Goal: Navigation & Orientation: Find specific page/section

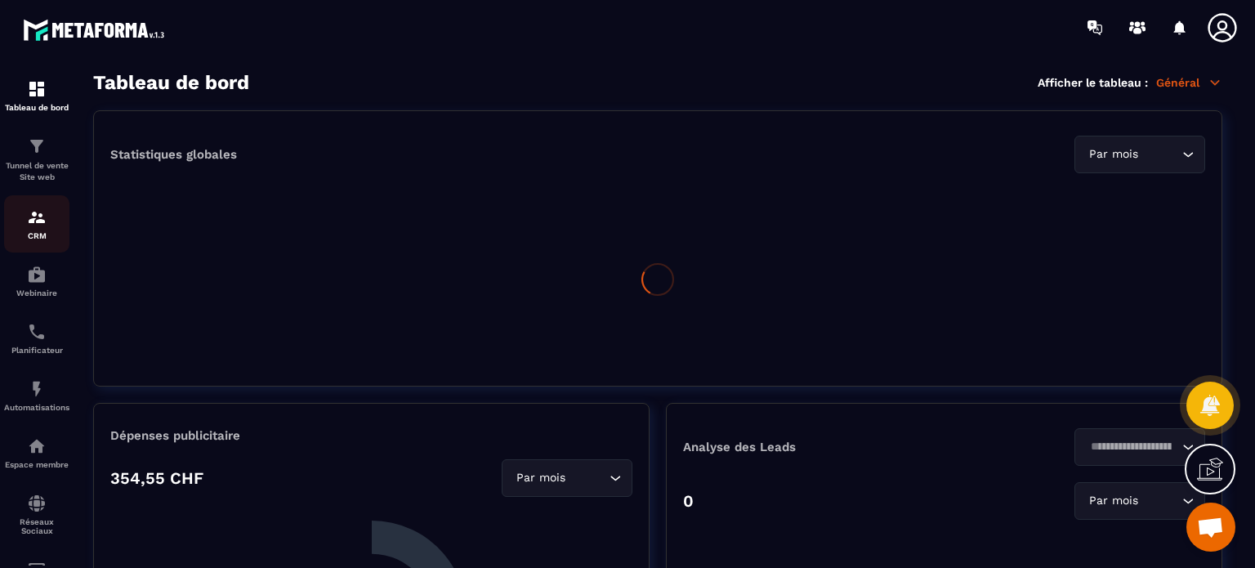
click at [29, 223] on img at bounding box center [37, 218] width 20 height 20
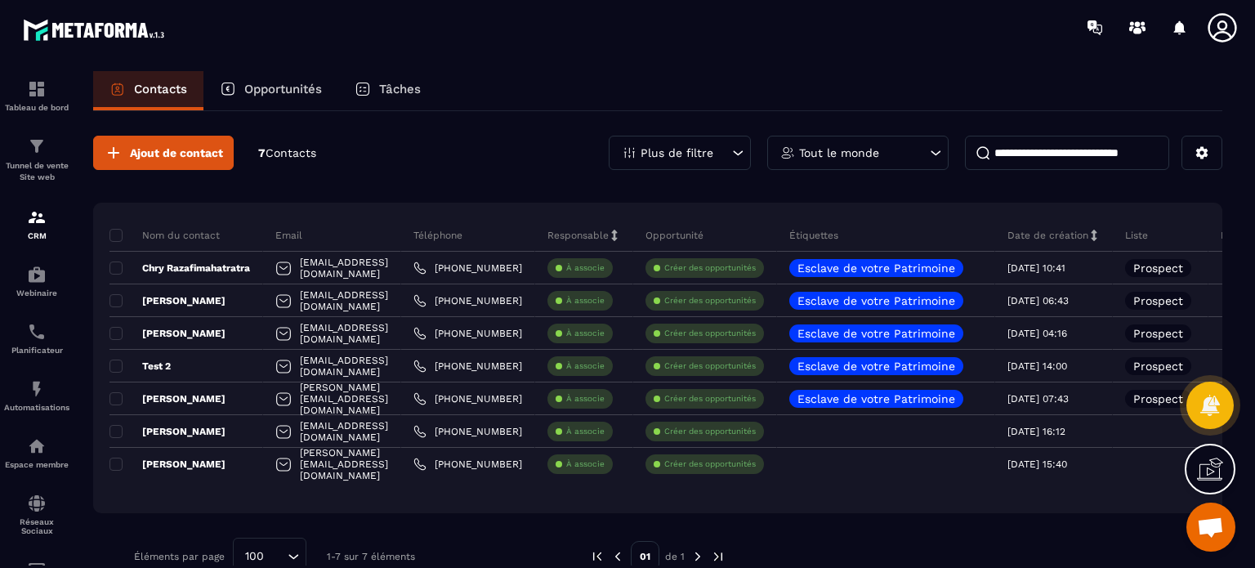
click at [687, 150] on p "Plus de filtre" at bounding box center [677, 152] width 73 height 11
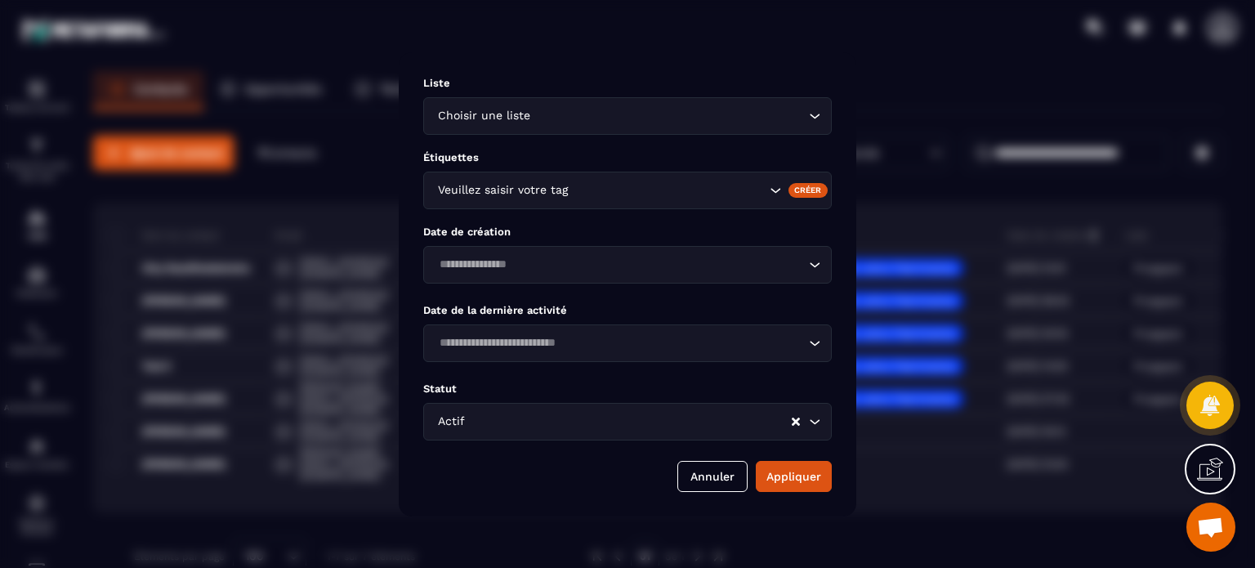
click at [295, 131] on div "Modal window" at bounding box center [627, 284] width 1255 height 568
click at [697, 469] on button "Annuler" at bounding box center [713, 476] width 70 height 31
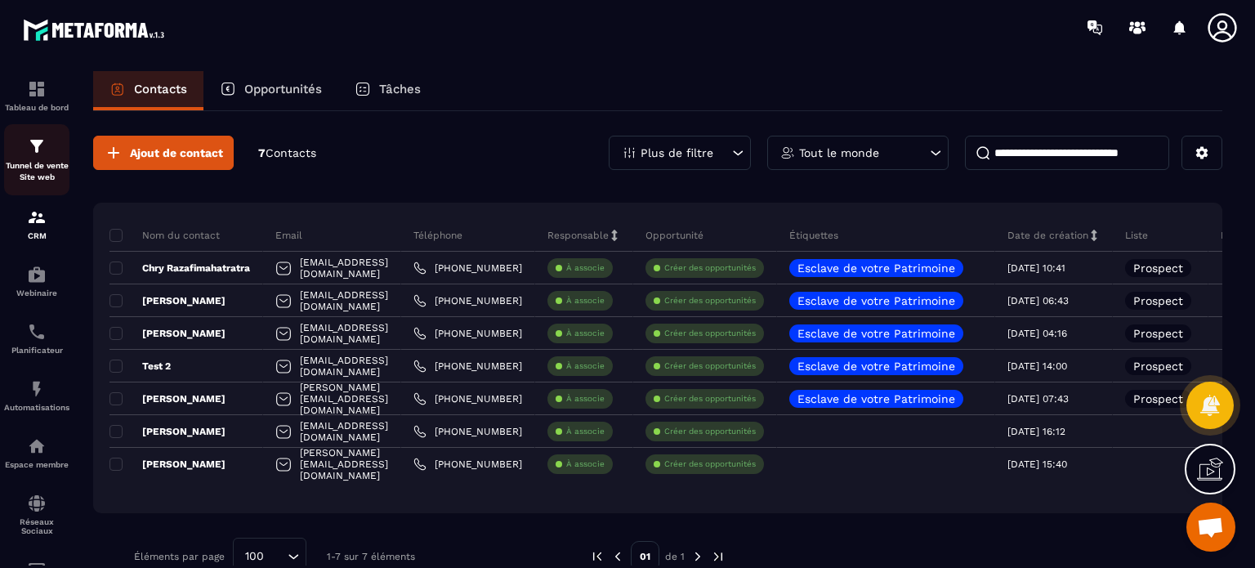
click at [29, 158] on div "Tunnel de vente Site web" at bounding box center [36, 159] width 65 height 47
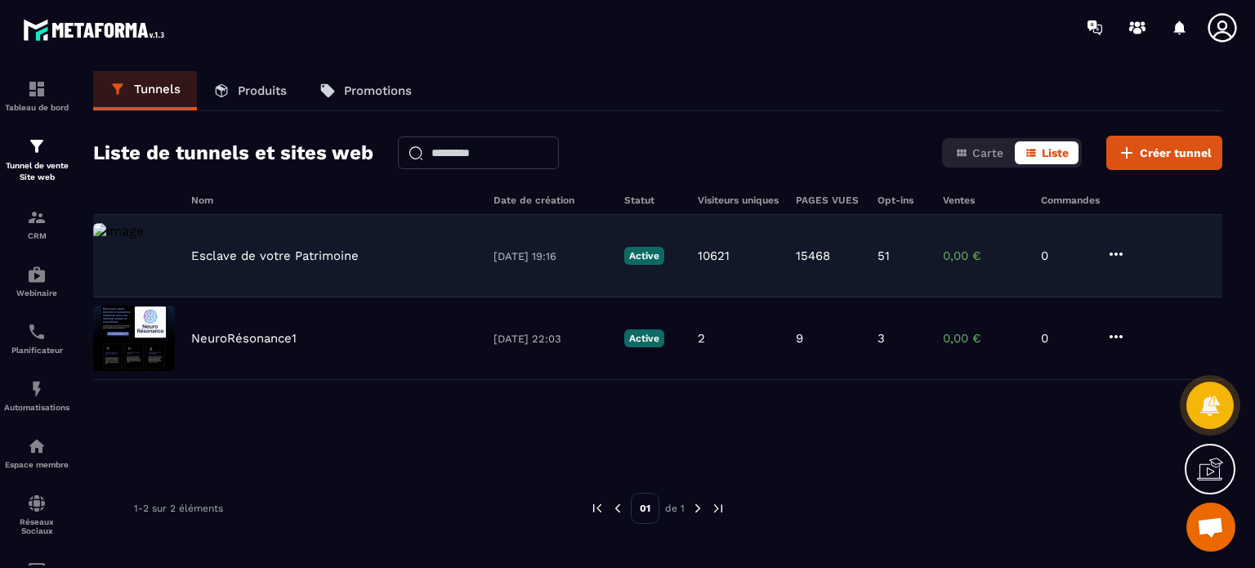
click at [329, 254] on p "Esclave de votre Patrimoine" at bounding box center [275, 255] width 168 height 15
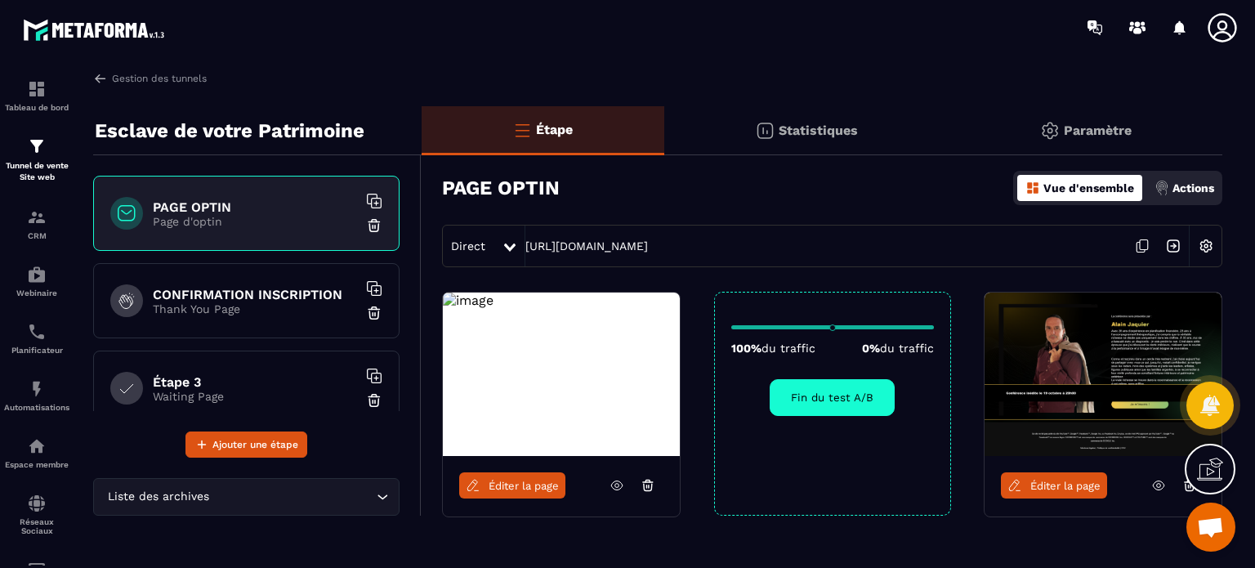
click at [856, 127] on p "Statistiques" at bounding box center [818, 131] width 79 height 16
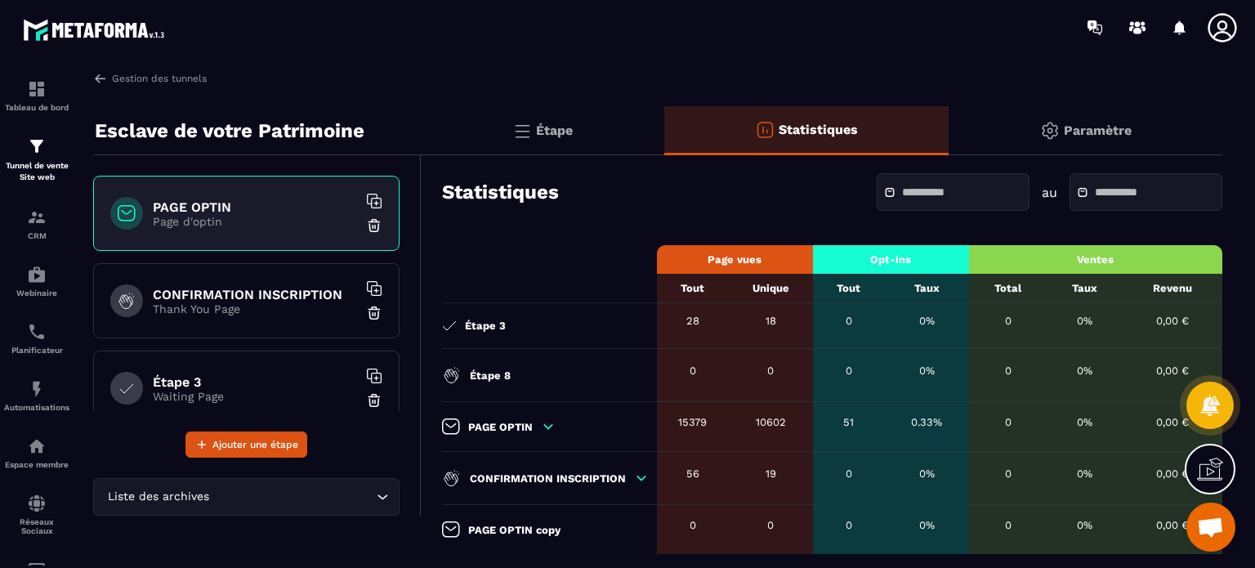
click at [542, 127] on p "Étape" at bounding box center [554, 131] width 37 height 16
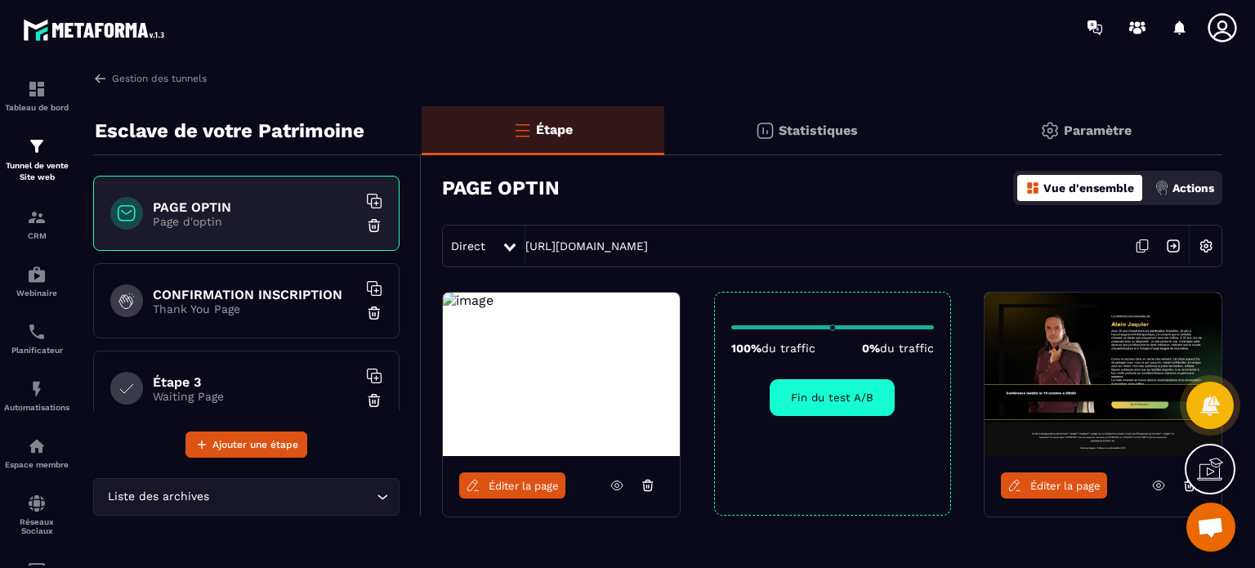
click at [613, 484] on icon at bounding box center [617, 485] width 15 height 15
click at [1159, 485] on icon at bounding box center [1159, 485] width 15 height 15
click at [219, 300] on h6 "CONFIRMATION INSCRIPTION" at bounding box center [255, 295] width 204 height 16
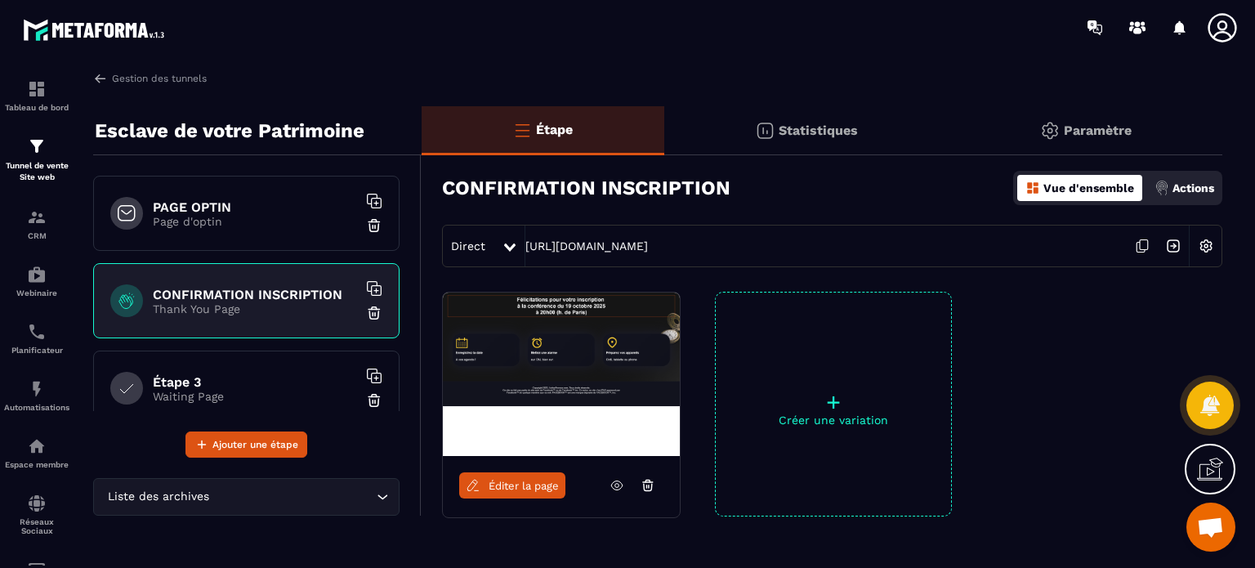
click at [233, 387] on h6 "Étape 3" at bounding box center [255, 382] width 204 height 16
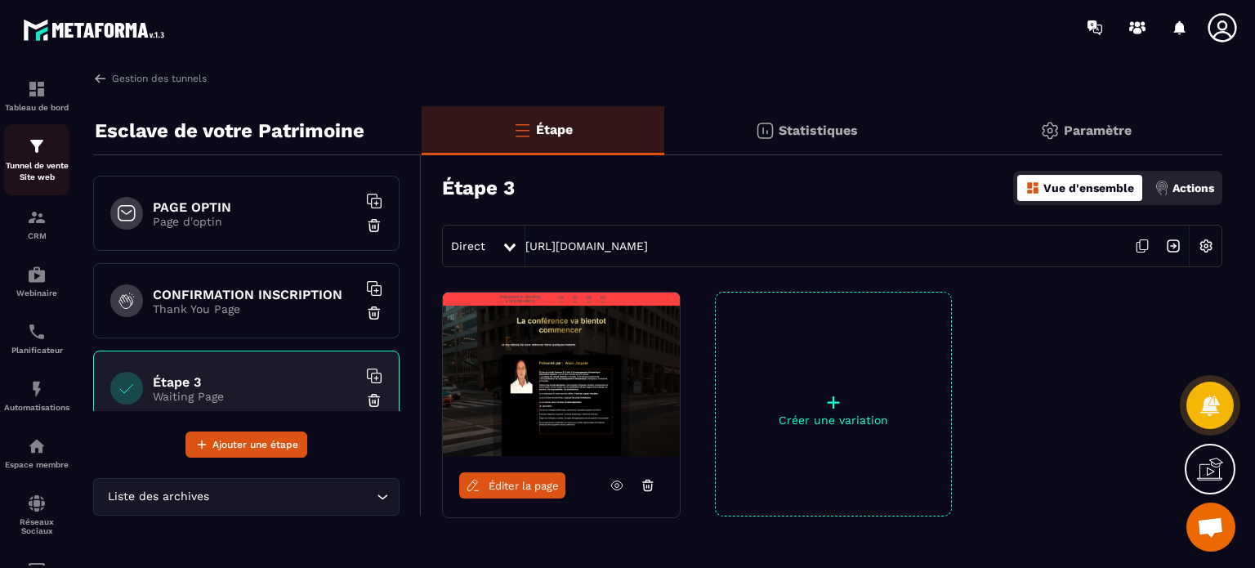
click at [33, 150] on img at bounding box center [37, 146] width 20 height 20
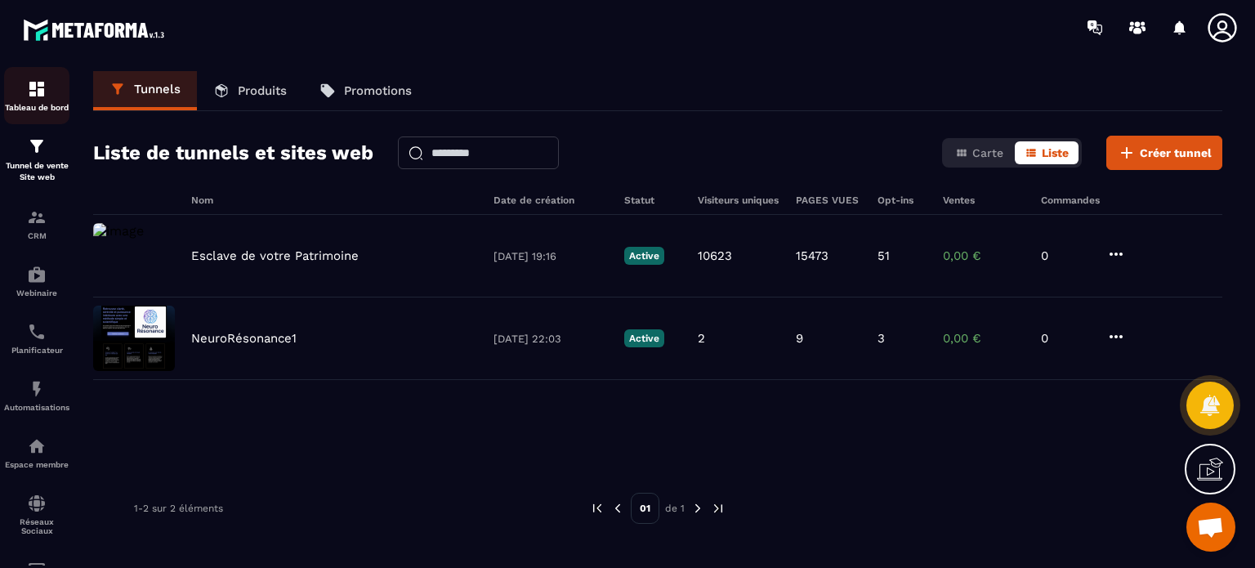
click at [37, 110] on p "Tableau de bord" at bounding box center [36, 107] width 65 height 9
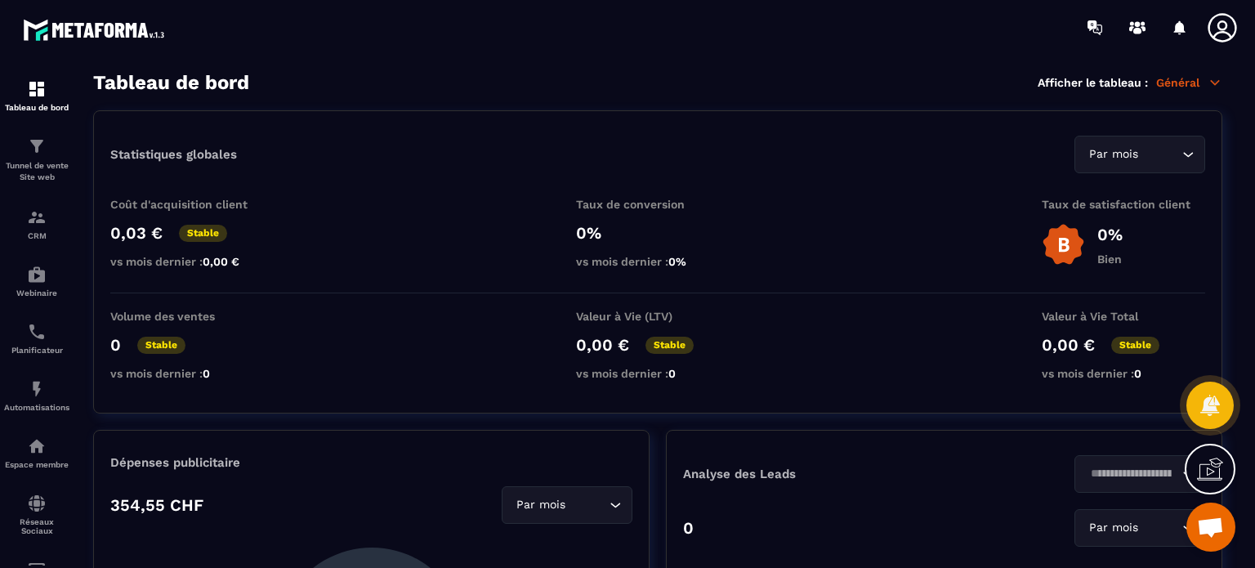
click at [1221, 34] on icon at bounding box center [1222, 27] width 33 height 33
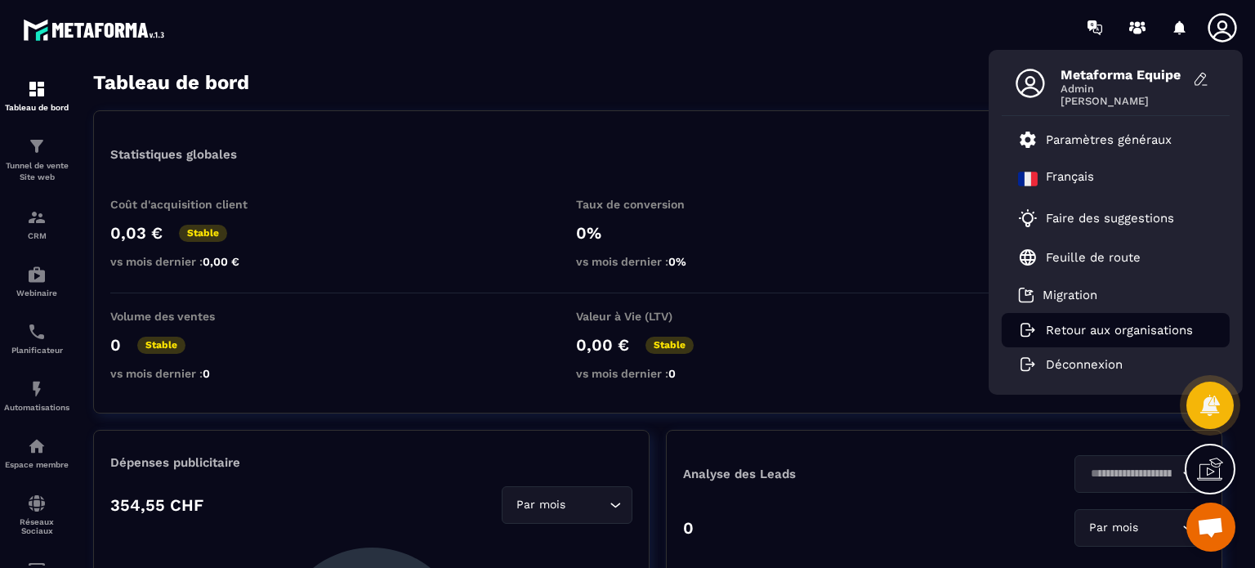
click at [1088, 333] on p "Retour aux organisations" at bounding box center [1119, 330] width 147 height 15
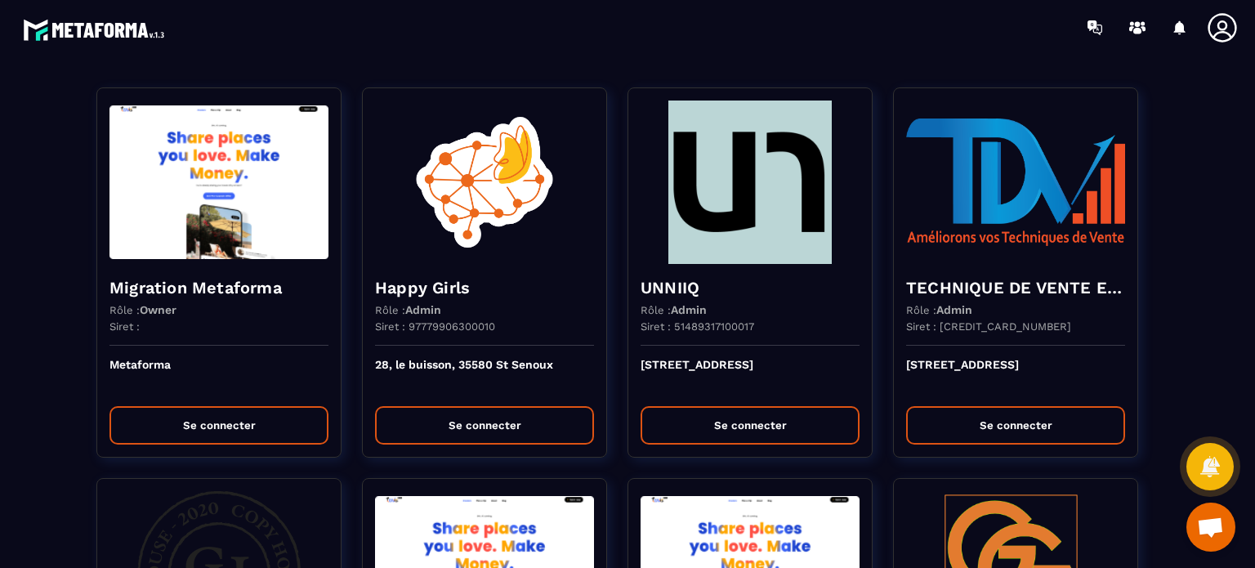
scroll to position [2298, 0]
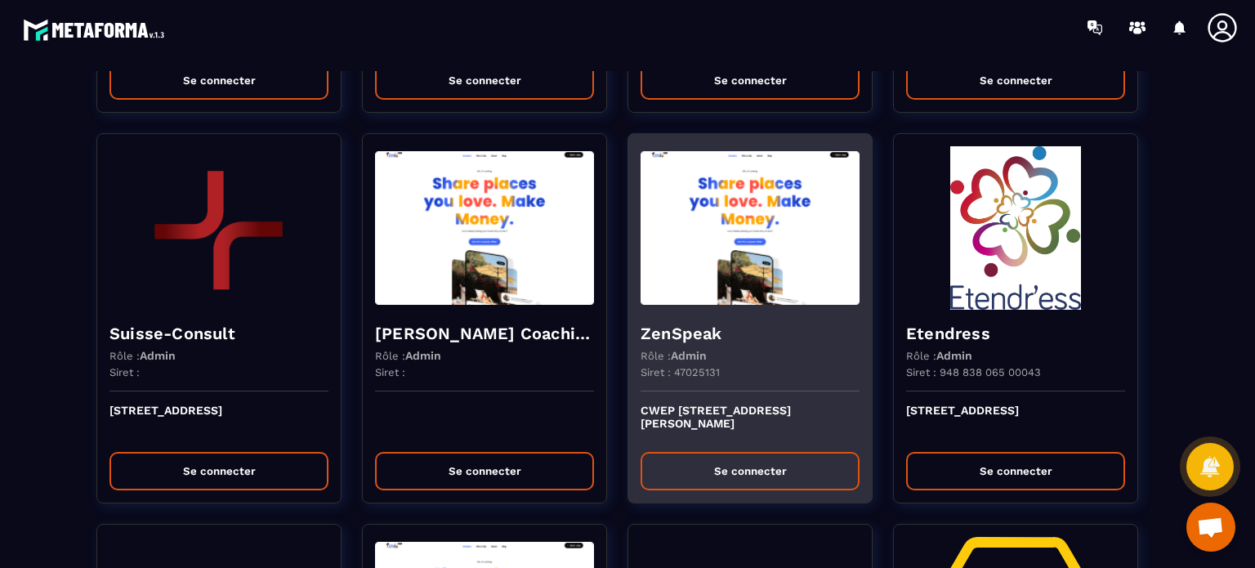
click at [749, 226] on img at bounding box center [750, 227] width 219 height 163
